Goal: Transaction & Acquisition: Purchase product/service

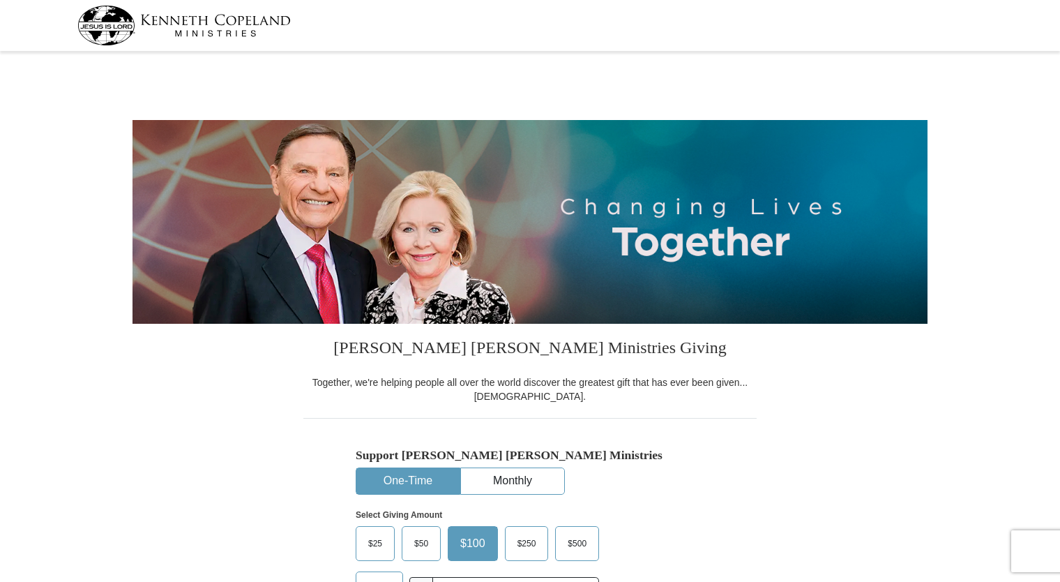
select select "OK"
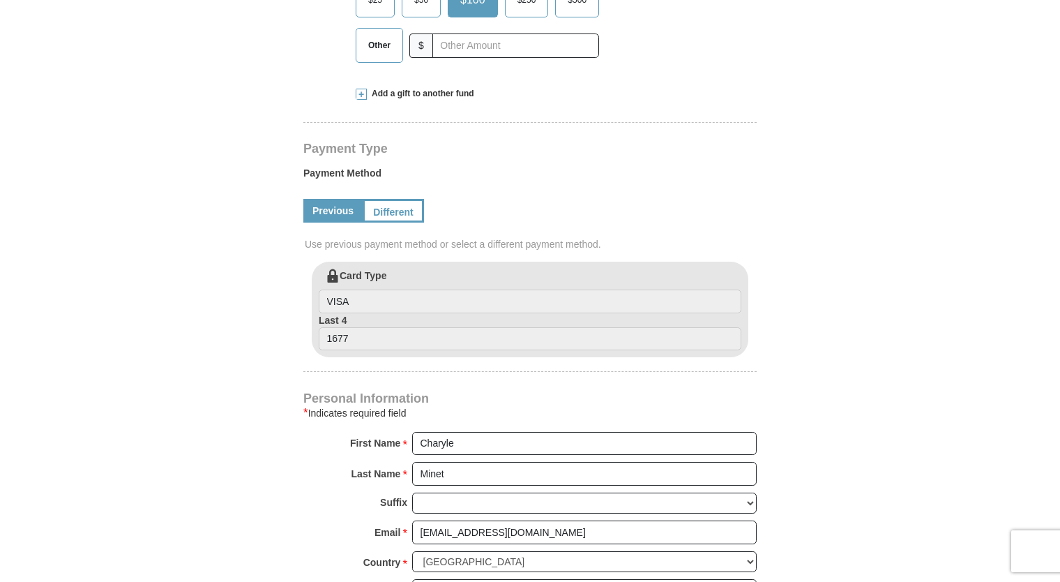
scroll to position [548, 0]
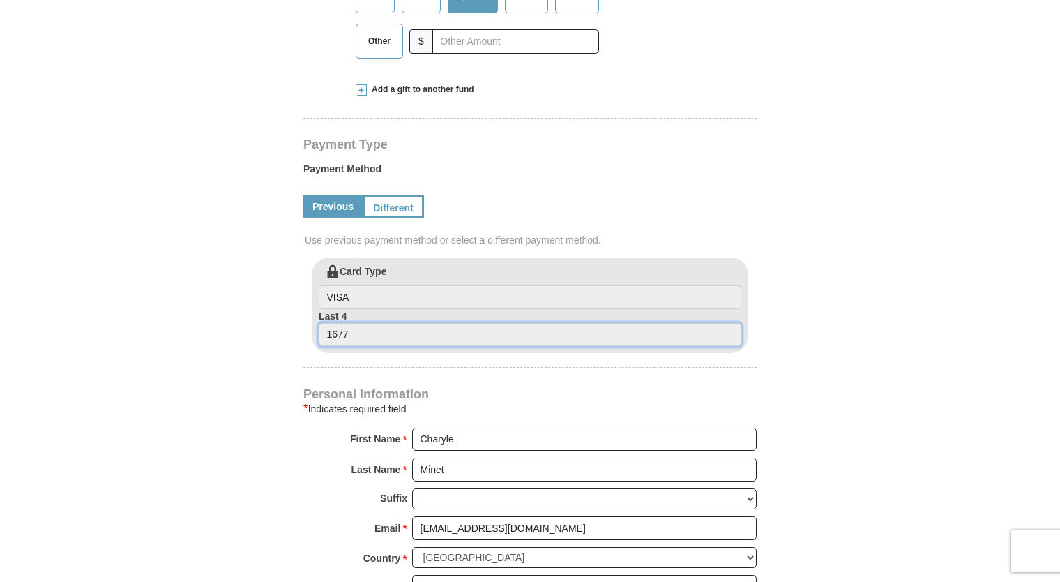
click at [356, 331] on input "1677" at bounding box center [530, 335] width 423 height 24
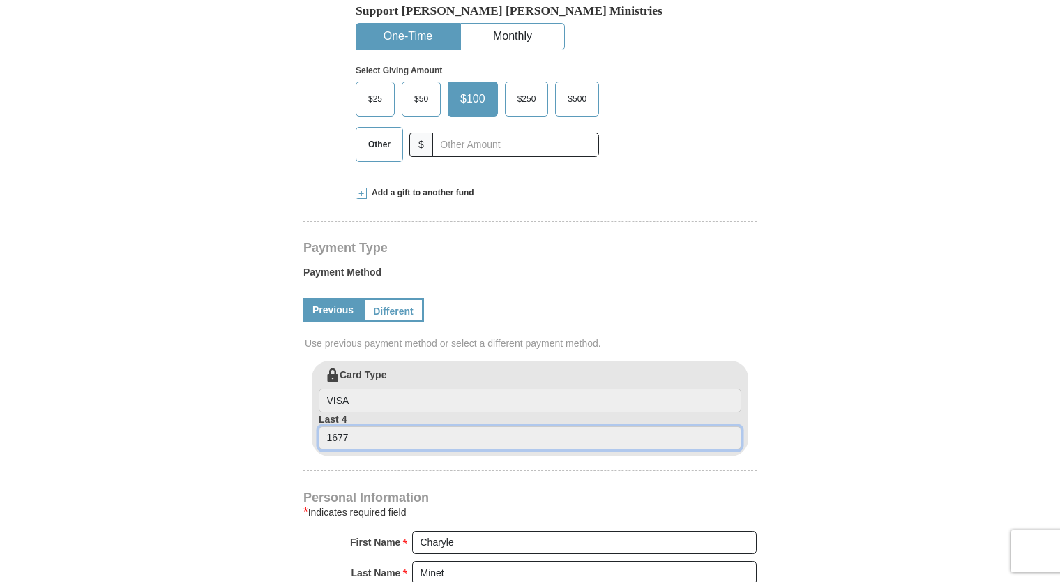
scroll to position [458, 0]
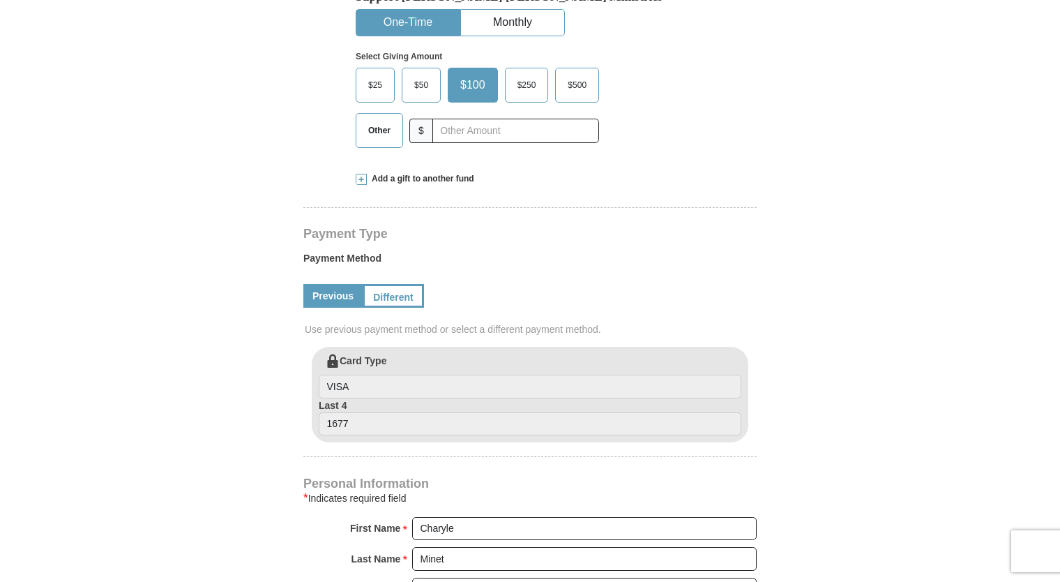
click at [376, 124] on span "Other" at bounding box center [379, 130] width 36 height 21
click at [0, 0] on input "Other" at bounding box center [0, 0] width 0 height 0
type input "0.00"
click at [591, 202] on div "[PERSON_NAME] [PERSON_NAME] Ministries Giving Together, we're helping people al…" at bounding box center [529, 482] width 453 height 1235
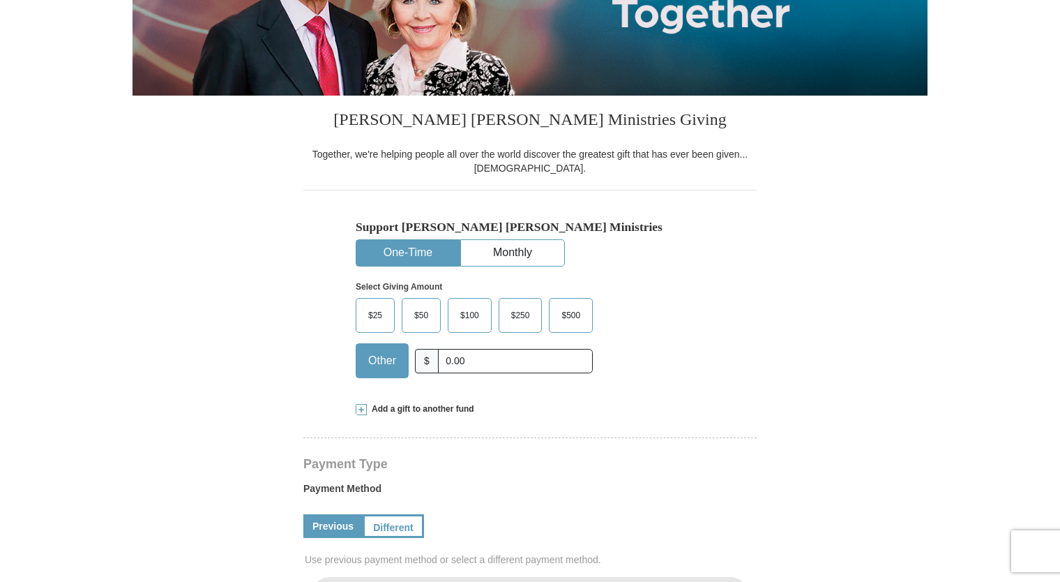
scroll to position [232, 0]
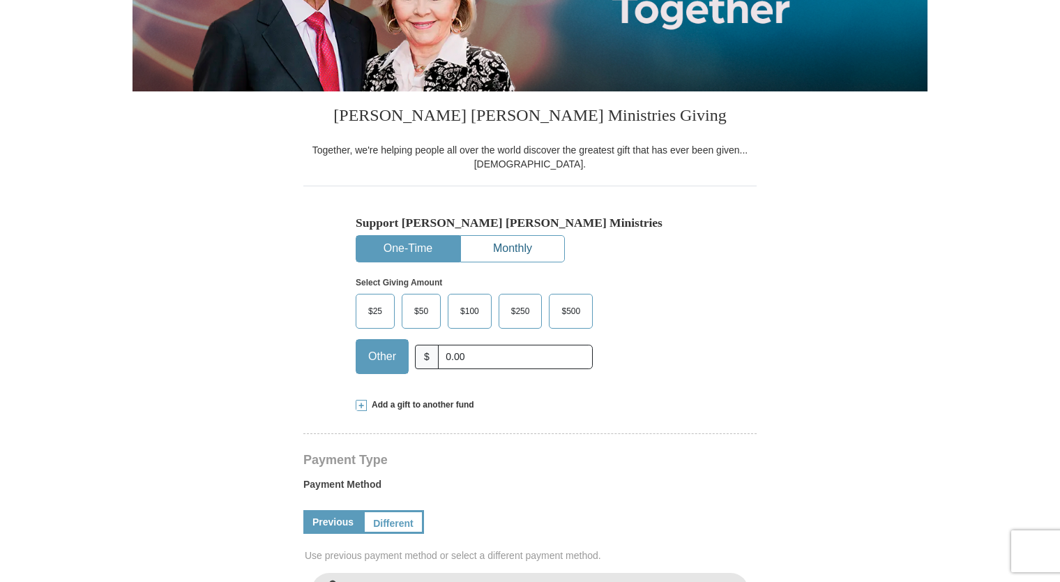
click at [530, 245] on button "Monthly" at bounding box center [512, 249] width 103 height 26
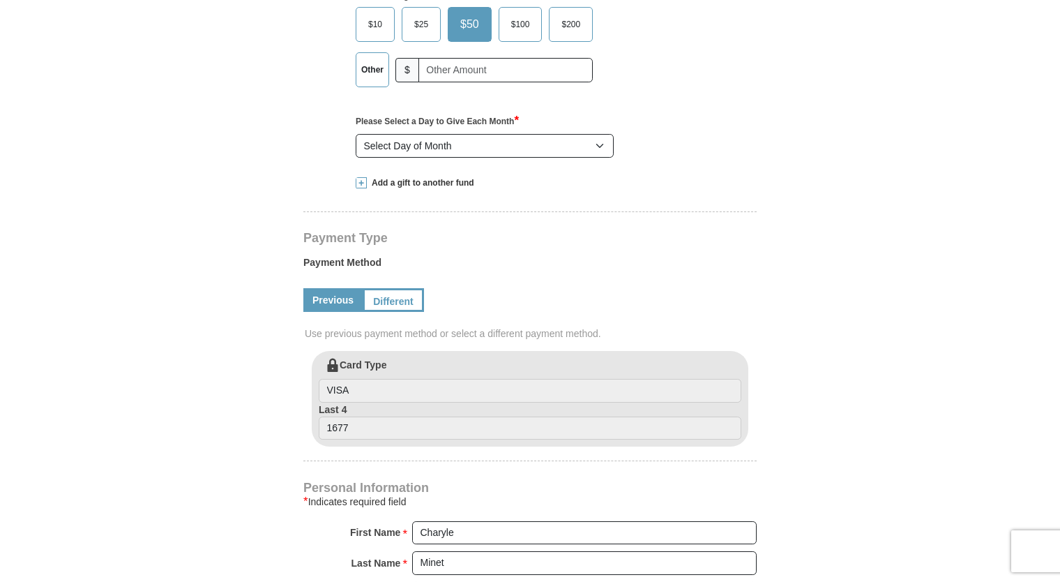
scroll to position [522, 0]
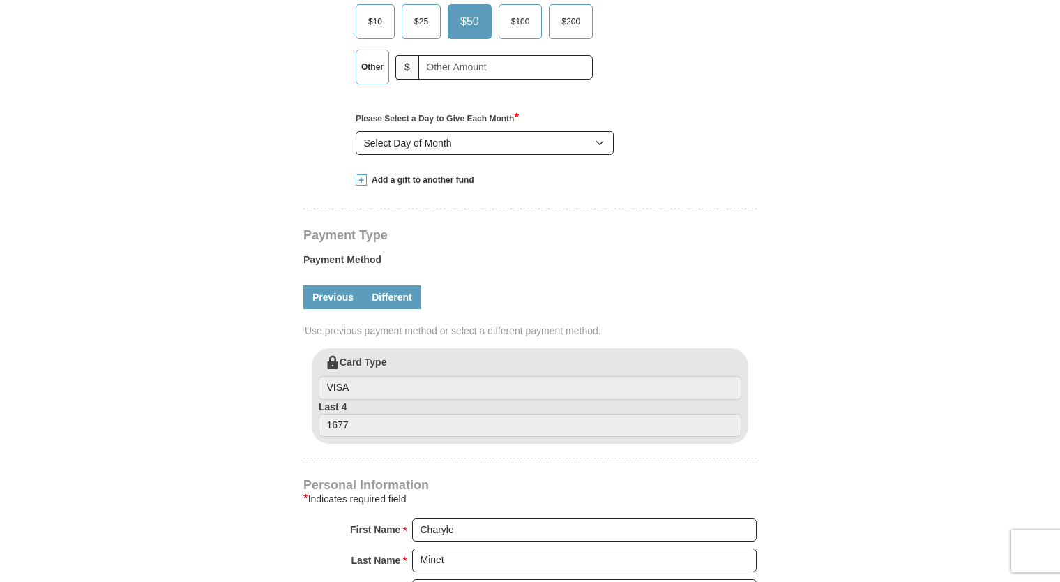
click at [396, 285] on link "Different" at bounding box center [392, 297] width 59 height 24
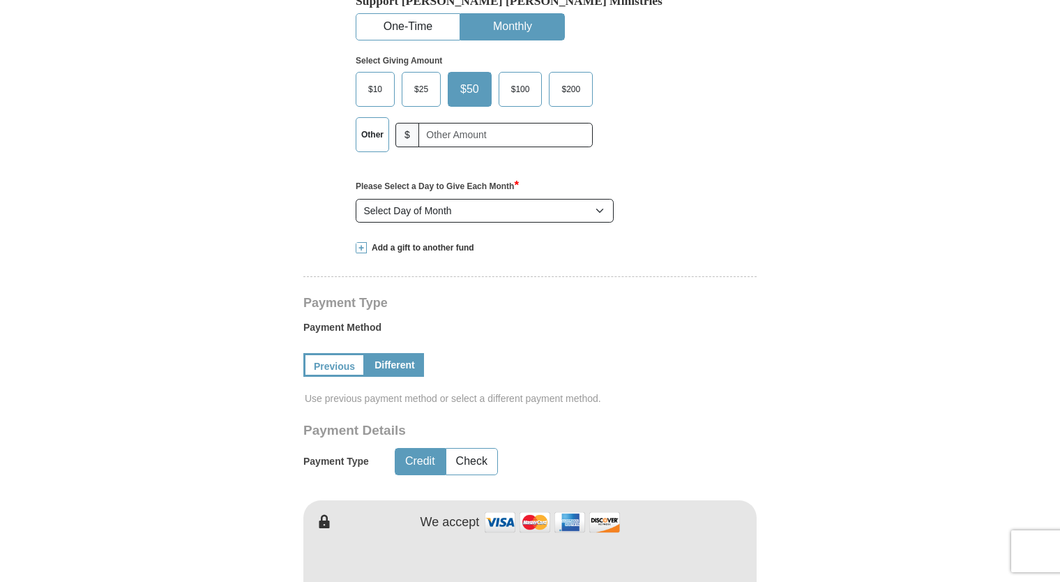
scroll to position [465, 0]
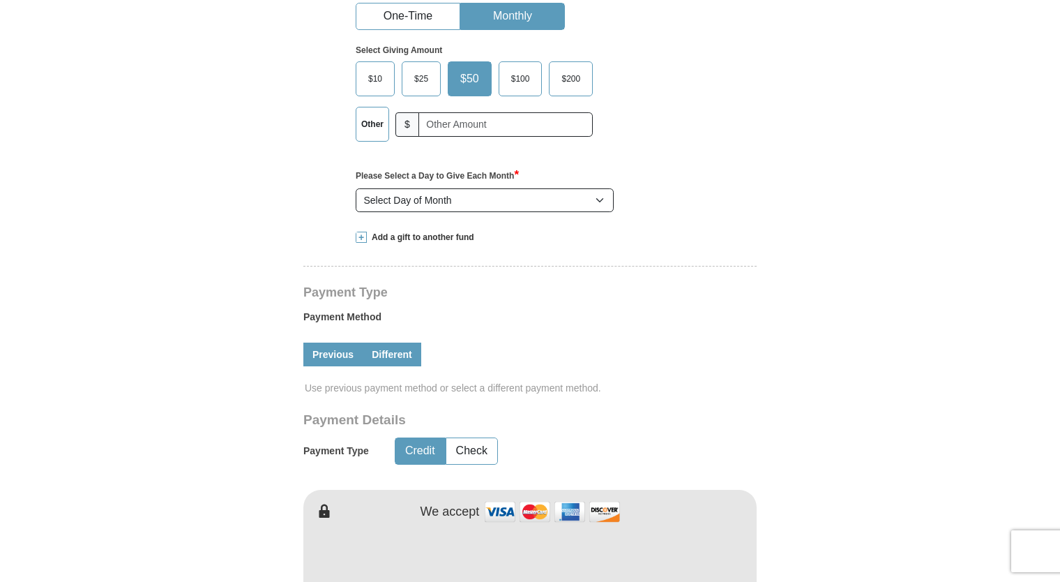
click at [347, 345] on link "Previous" at bounding box center [332, 355] width 59 height 24
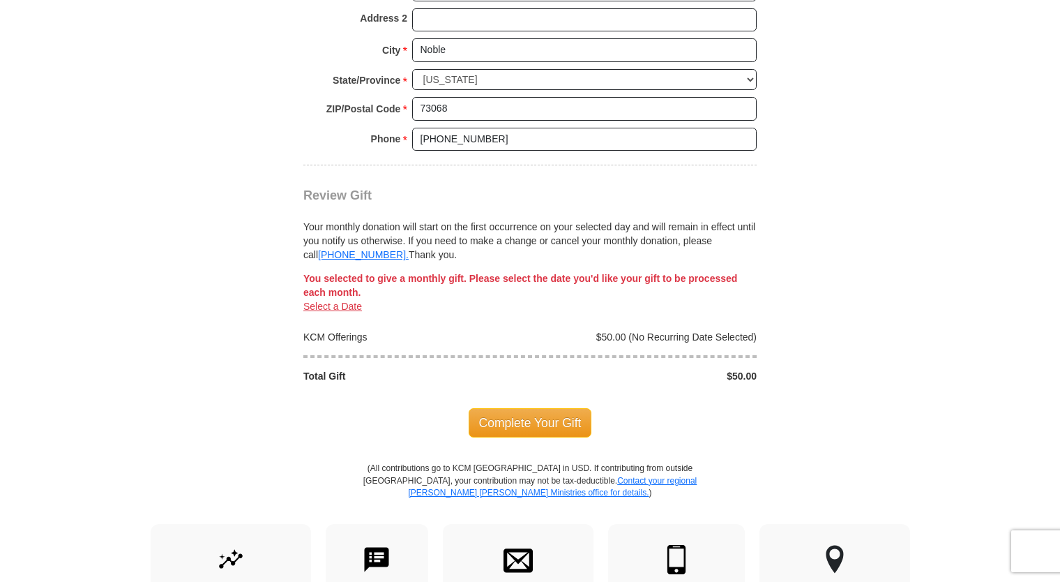
scroll to position [1190, 0]
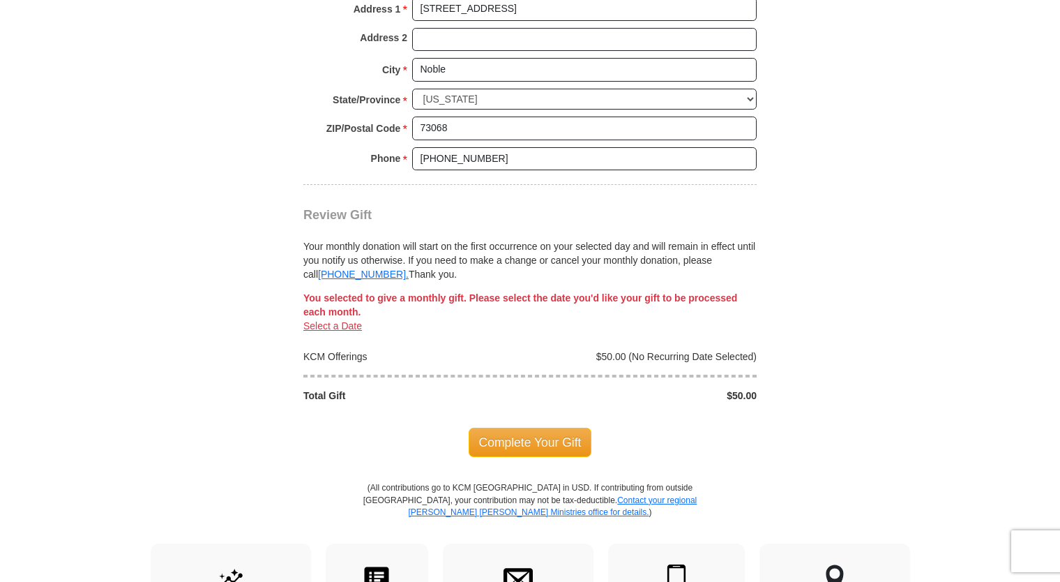
click at [329, 320] on link "Select a Date" at bounding box center [332, 325] width 59 height 11
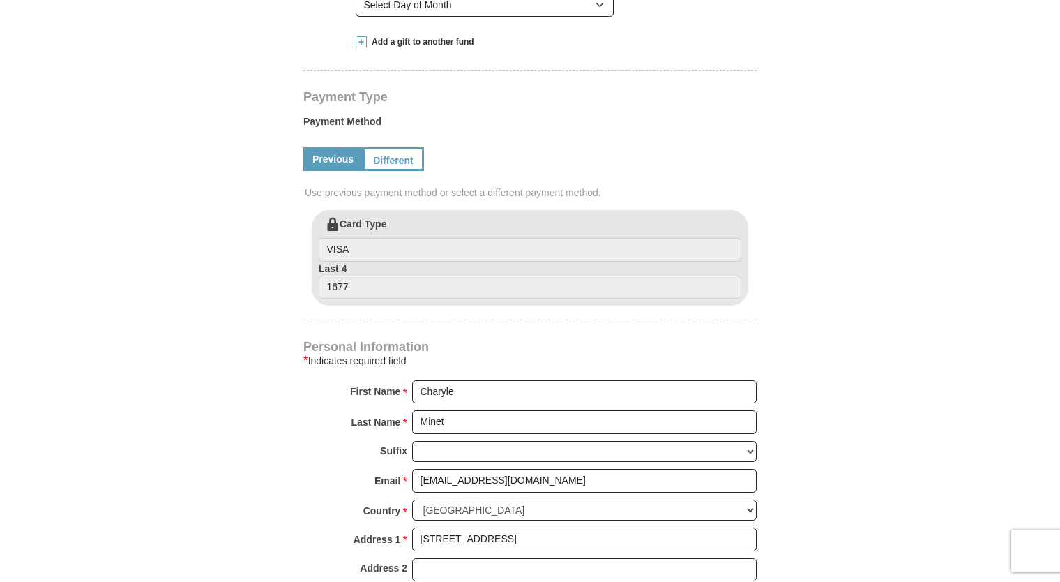
scroll to position [621, 0]
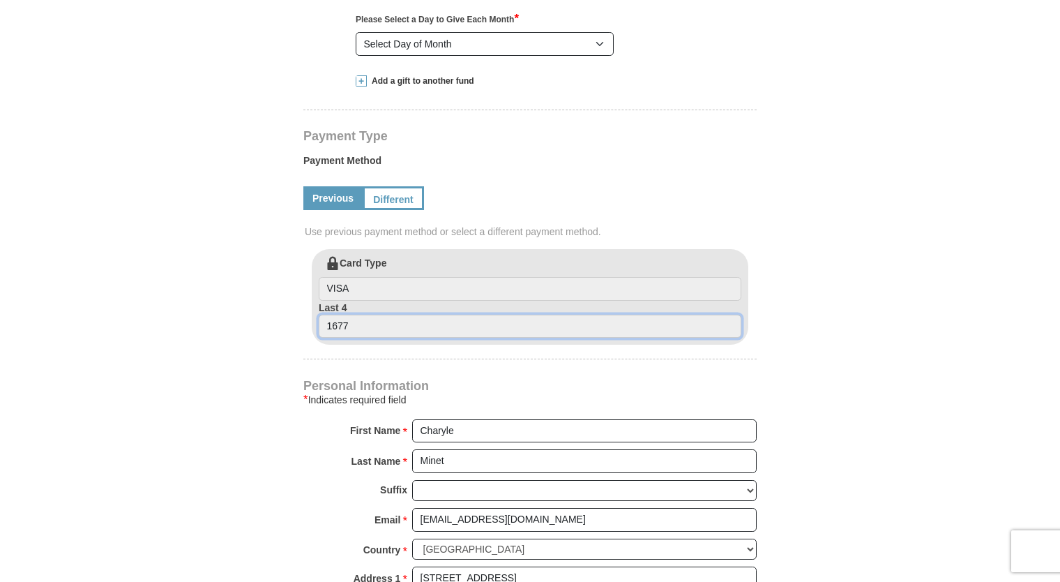
click at [377, 324] on input "1677" at bounding box center [530, 327] width 423 height 24
drag, startPoint x: 325, startPoint y: 328, endPoint x: 368, endPoint y: 319, distance: 44.1
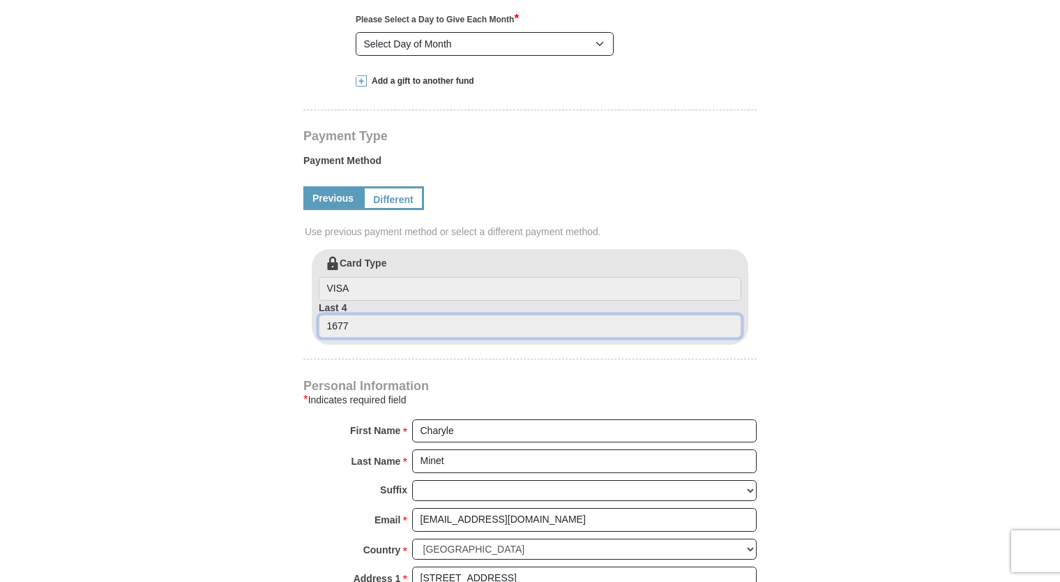
click at [368, 319] on input "1677" at bounding box center [530, 327] width 423 height 24
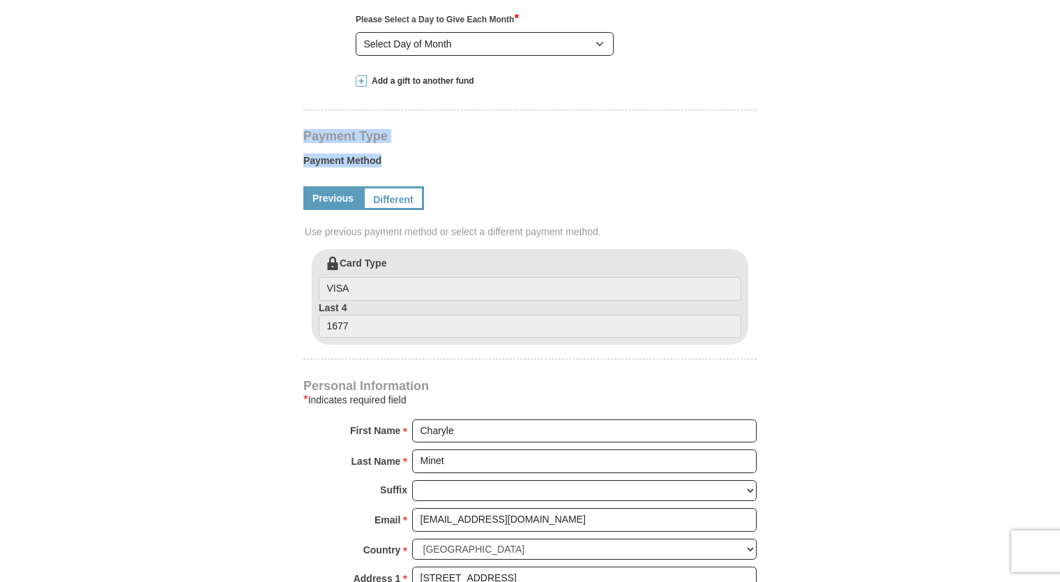
drag, startPoint x: 1060, startPoint y: 154, endPoint x: 1065, endPoint y: 93, distance: 60.9
drag, startPoint x: 1058, startPoint y: 179, endPoint x: 1068, endPoint y: 74, distance: 105.2
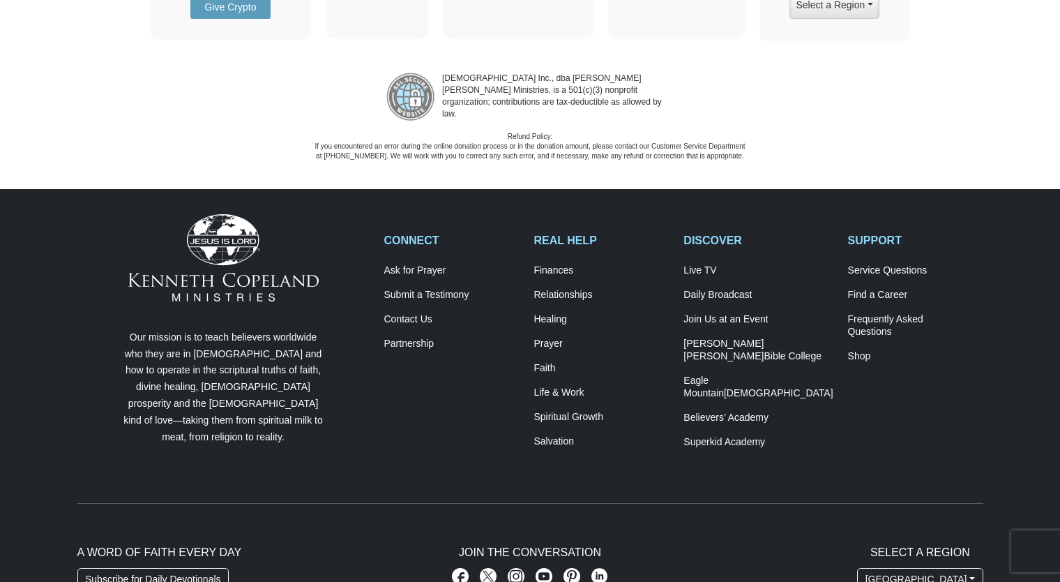
scroll to position [1946, 0]
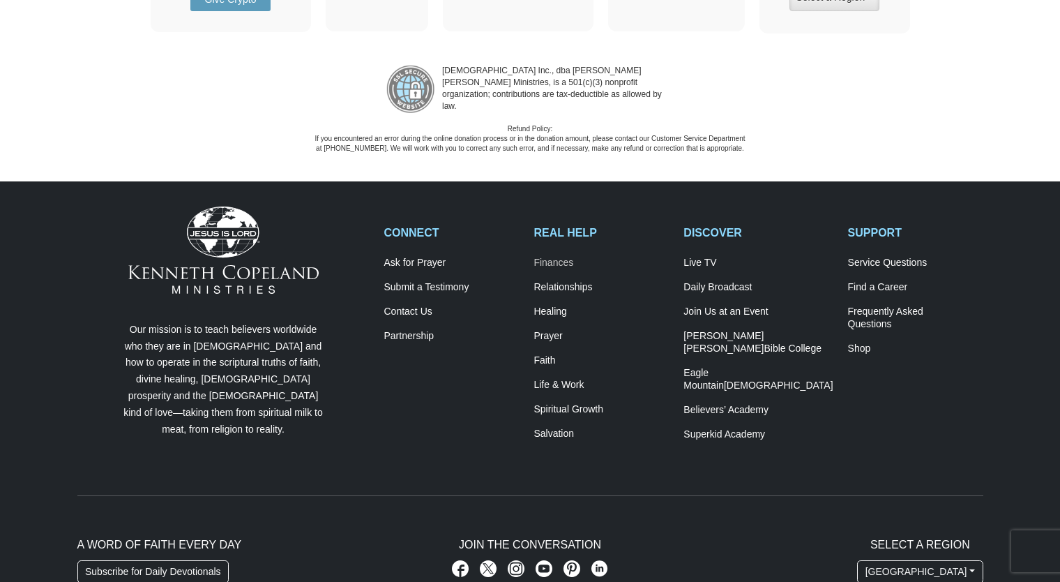
click at [570, 258] on link "Finances" at bounding box center [601, 263] width 135 height 13
